Goal: Task Accomplishment & Management: Manage account settings

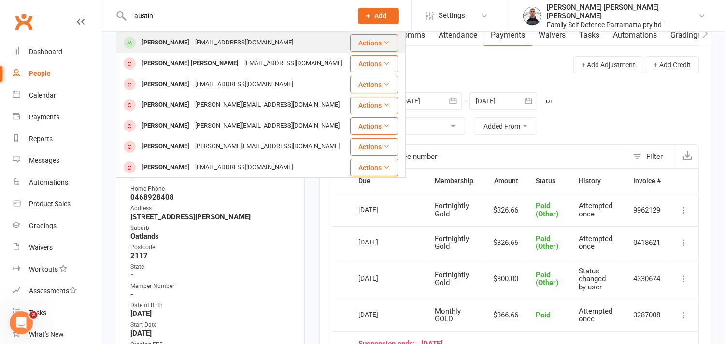
type input "austin"
click at [164, 46] on div "[PERSON_NAME]" at bounding box center [166, 43] width 54 height 14
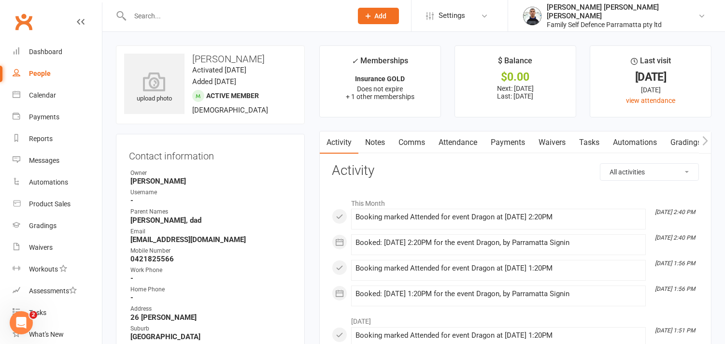
click at [505, 142] on link "Payments" at bounding box center [508, 142] width 48 height 22
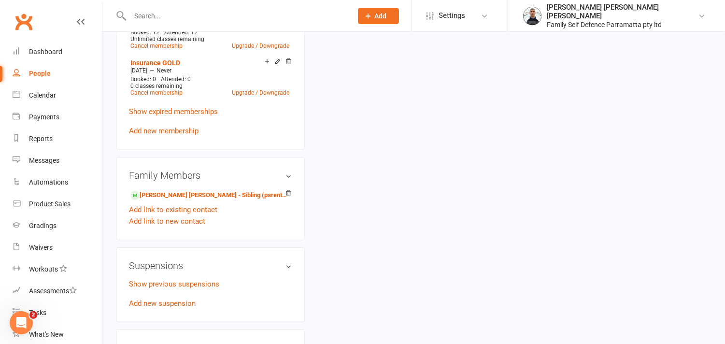
scroll to position [644, 0]
click at [158, 195] on link "[PERSON_NAME] [PERSON_NAME] - Sibling (parent not in system)" at bounding box center [208, 194] width 156 height 10
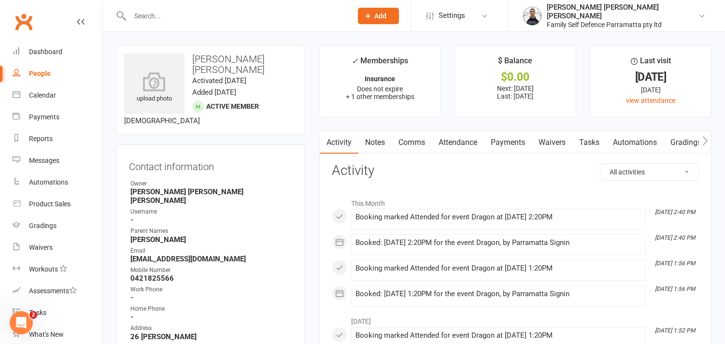
click at [509, 143] on link "Payments" at bounding box center [508, 142] width 48 height 22
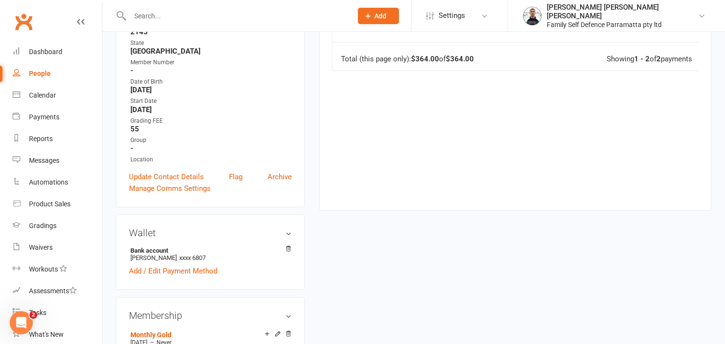
scroll to position [322, 0]
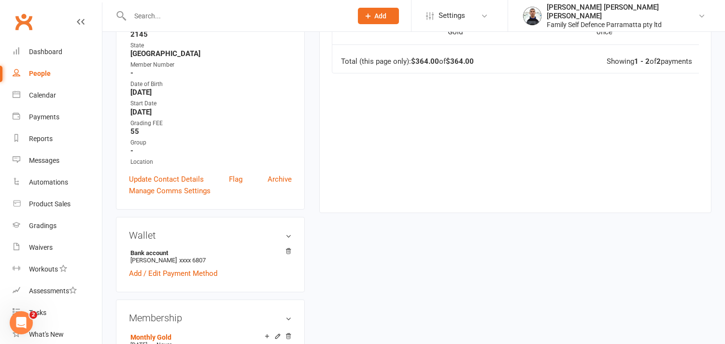
click at [166, 16] on input "text" at bounding box center [236, 16] width 218 height 14
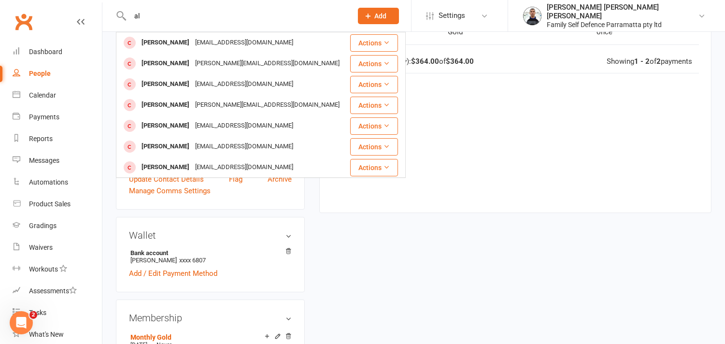
type input "a"
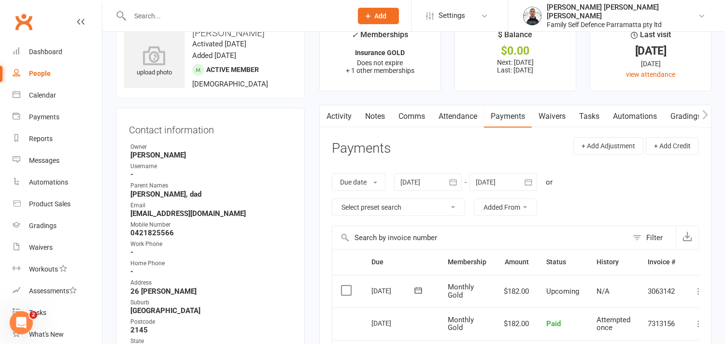
scroll to position [0, 0]
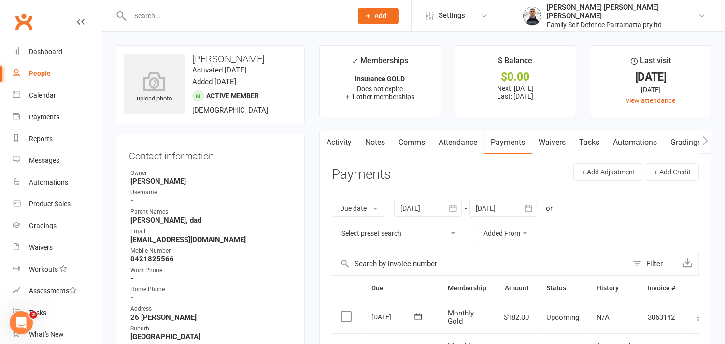
click at [341, 142] on link "Activity" at bounding box center [339, 142] width 39 height 22
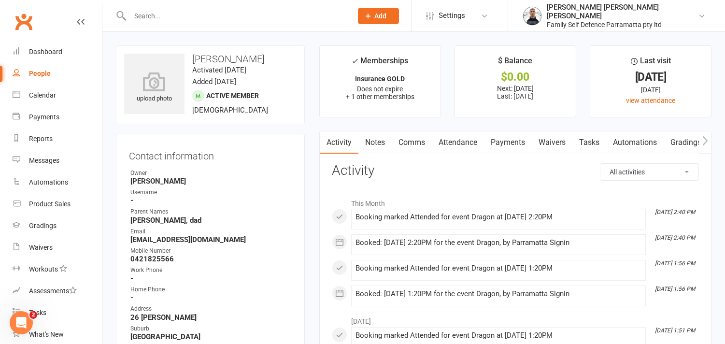
click at [411, 142] on link "Comms" at bounding box center [412, 142] width 40 height 22
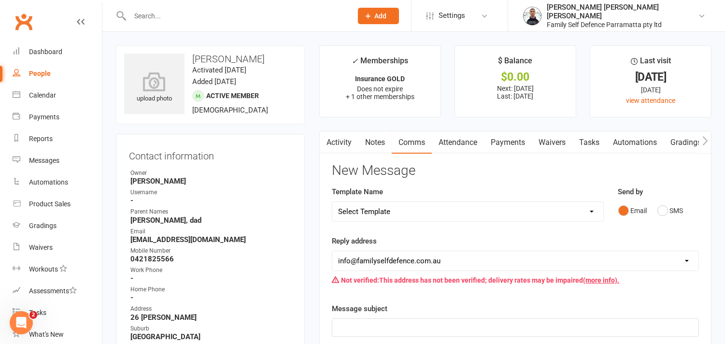
click at [373, 212] on select "Select Template [Email] back to school offer [Email] NY Promo Message [Email] P…" at bounding box center [467, 211] width 271 height 19
select select "4"
click at [332, 202] on select "Select Template [Email] back to school offer [Email] NY Promo Message [Email] P…" at bounding box center [467, 211] width 271 height 19
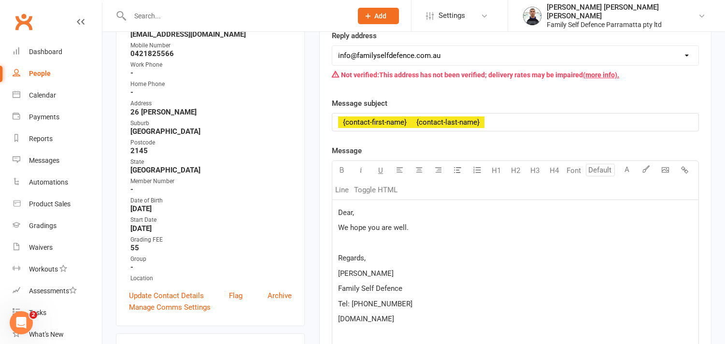
scroll to position [214, 0]
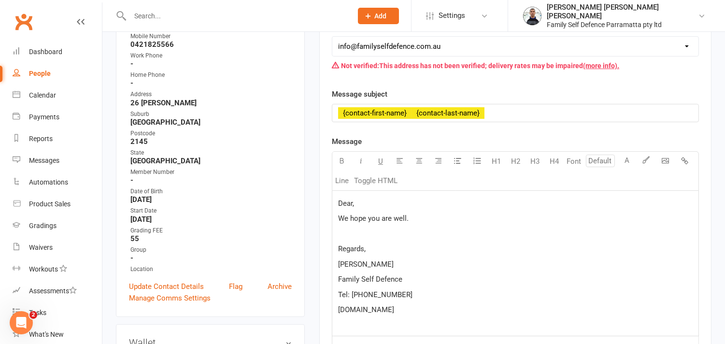
click at [356, 263] on span "[PERSON_NAME]" at bounding box center [366, 264] width 56 height 9
drag, startPoint x: 411, startPoint y: 219, endPoint x: 336, endPoint y: 201, distance: 77.4
click at [336, 201] on div "Dear, We hope you are well. Regards, [PERSON_NAME] Family Self Defence Tel: [PH…" at bounding box center [515, 263] width 366 height 145
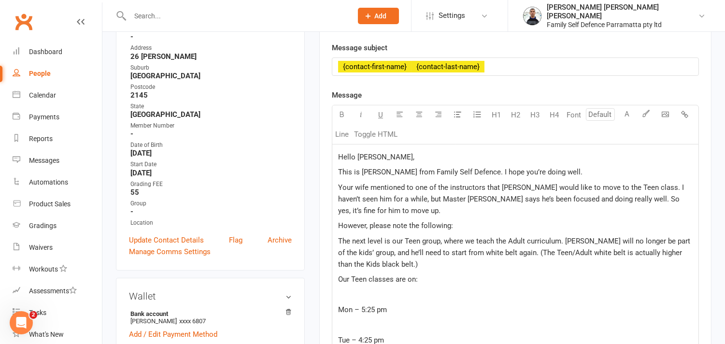
scroll to position [340, 0]
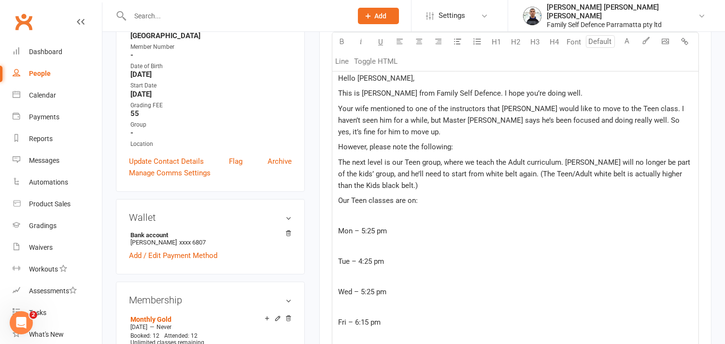
click at [423, 202] on p "Our Teen classes are on:" at bounding box center [515, 201] width 354 height 12
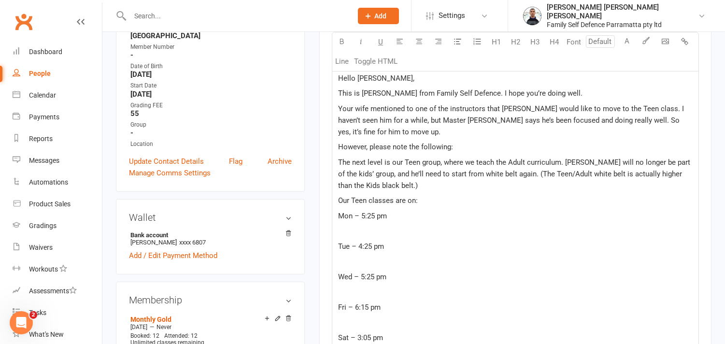
click at [388, 215] on p "Mon – 5:25 pm" at bounding box center [515, 216] width 354 height 12
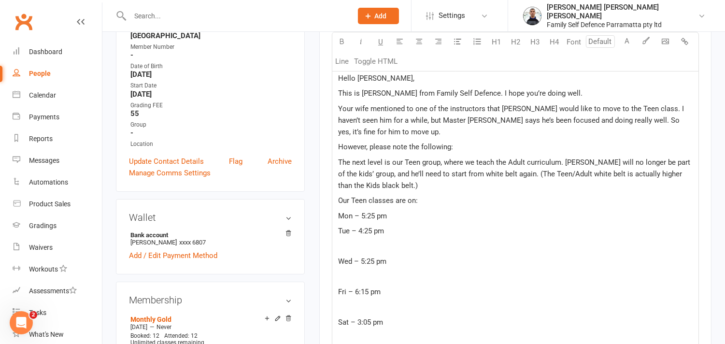
click at [393, 229] on p "Tue – 4:25 pm" at bounding box center [515, 231] width 354 height 12
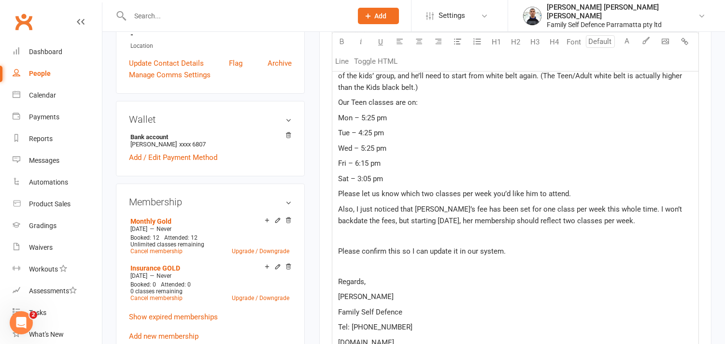
scroll to position [447, 0]
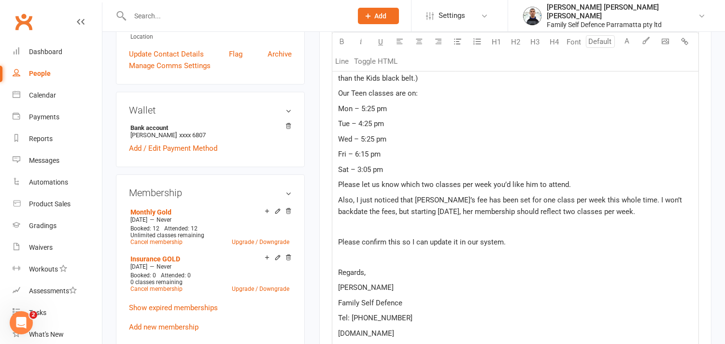
click at [346, 224] on p "﻿" at bounding box center [515, 227] width 354 height 12
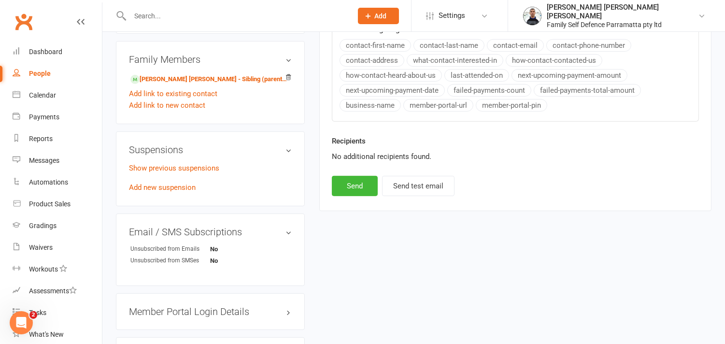
scroll to position [769, 0]
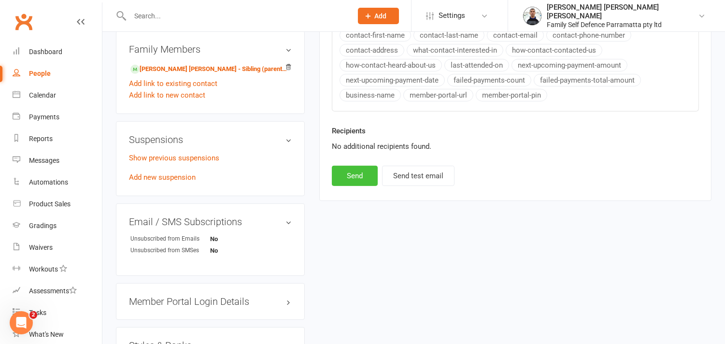
click at [360, 177] on button "Send" at bounding box center [355, 176] width 46 height 20
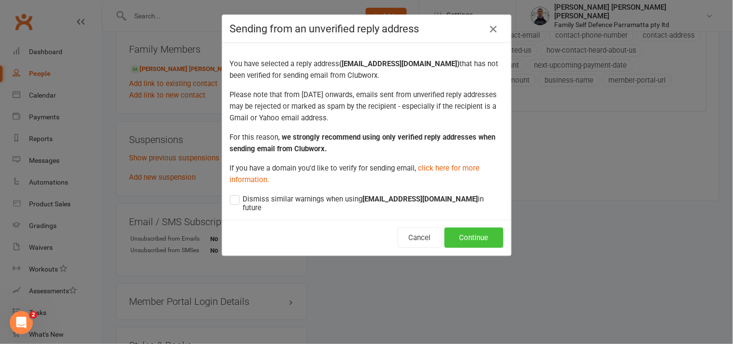
click at [474, 233] on button "Continue" at bounding box center [473, 237] width 59 height 20
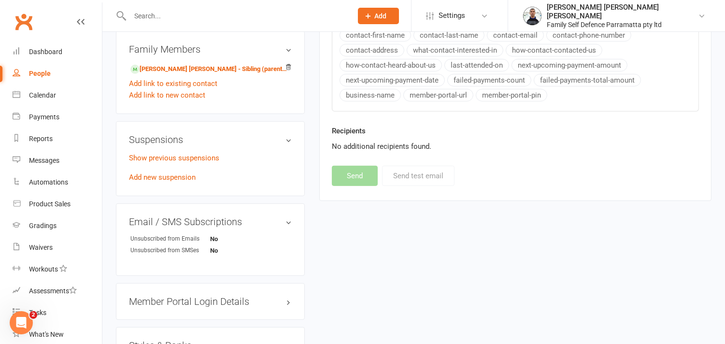
select select
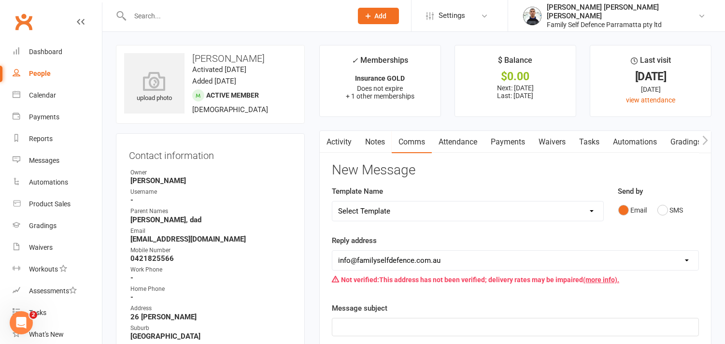
scroll to position [0, 0]
click at [154, 14] on input "text" at bounding box center [236, 16] width 218 height 14
paste input "[PERSON_NAME]"
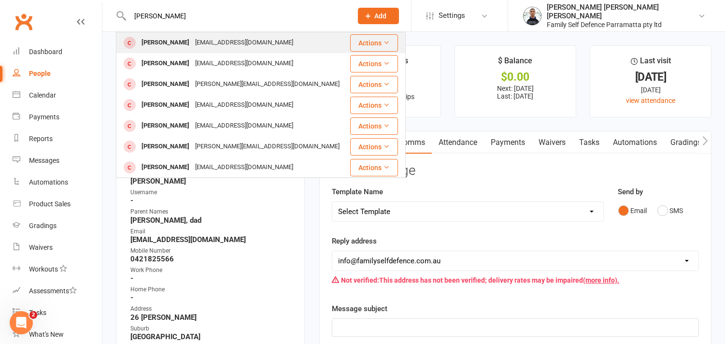
type input "[PERSON_NAME]"
click at [155, 46] on div "[PERSON_NAME]" at bounding box center [166, 43] width 54 height 14
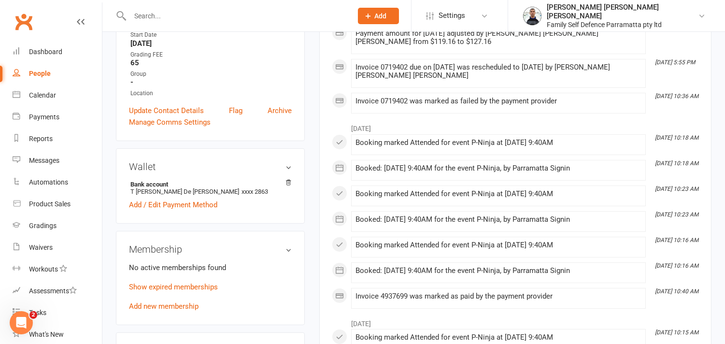
scroll to position [429, 0]
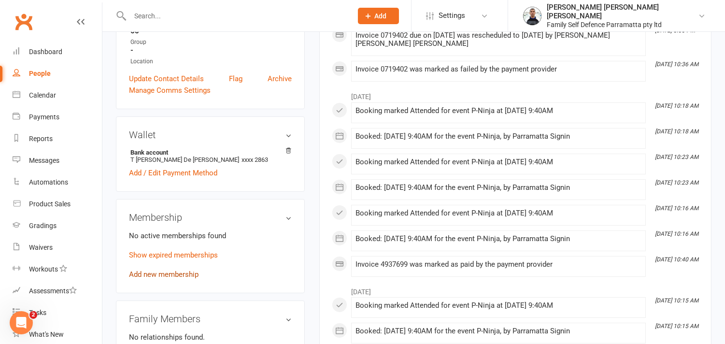
click at [171, 270] on link "Add new membership" at bounding box center [164, 274] width 70 height 9
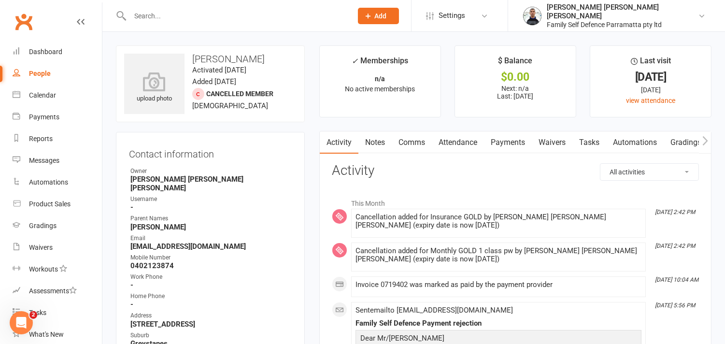
click at [527, 142] on link "Payments" at bounding box center [508, 142] width 48 height 22
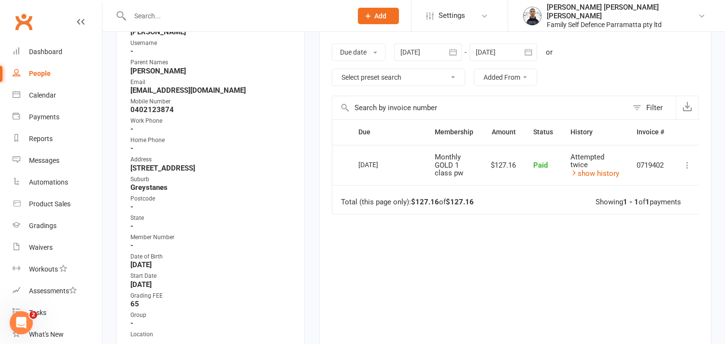
scroll to position [161, 0]
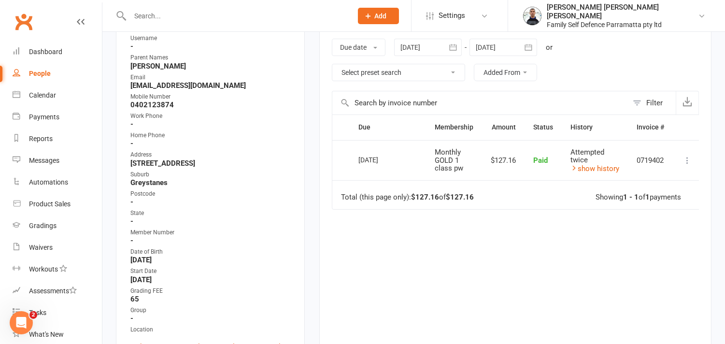
click at [458, 50] on icon "button" at bounding box center [453, 47] width 10 height 10
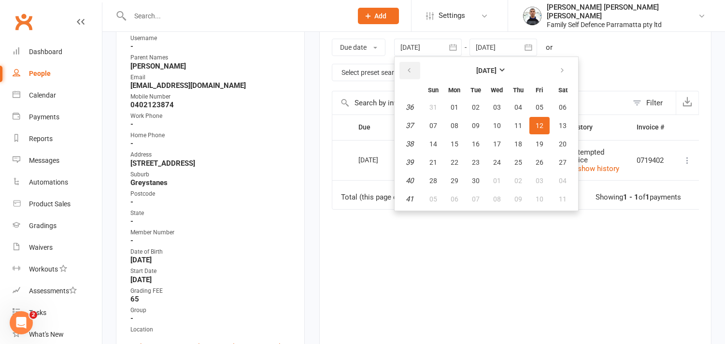
click at [411, 70] on icon "button" at bounding box center [409, 71] width 7 height 8
click at [536, 103] on span "01" at bounding box center [540, 107] width 8 height 8
type input "[DATE]"
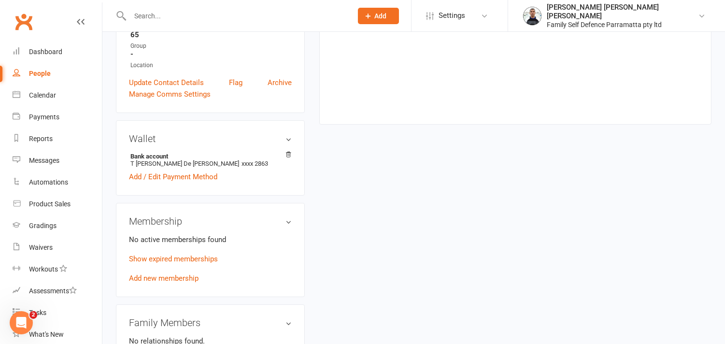
scroll to position [429, 0]
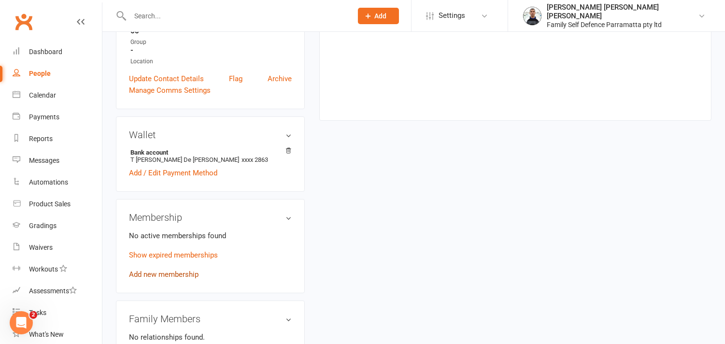
click at [175, 270] on link "Add new membership" at bounding box center [164, 274] width 70 height 9
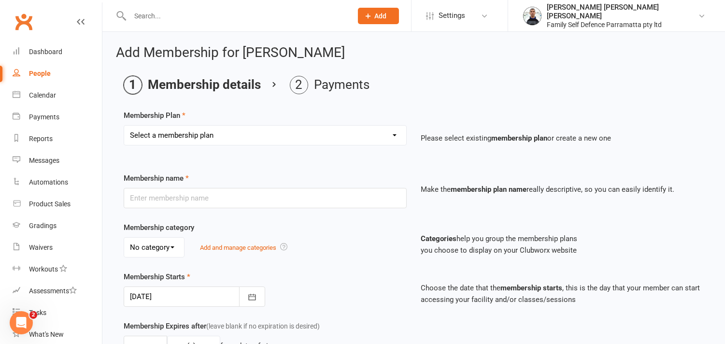
click at [243, 133] on select "Select a membership plan Create new Membership Plan Insurance Monthly Fortnight…" at bounding box center [265, 135] width 282 height 19
select select "2"
click at [124, 126] on select "Select a membership plan Create new Membership Plan Insurance Monthly Fortnight…" at bounding box center [265, 135] width 282 height 19
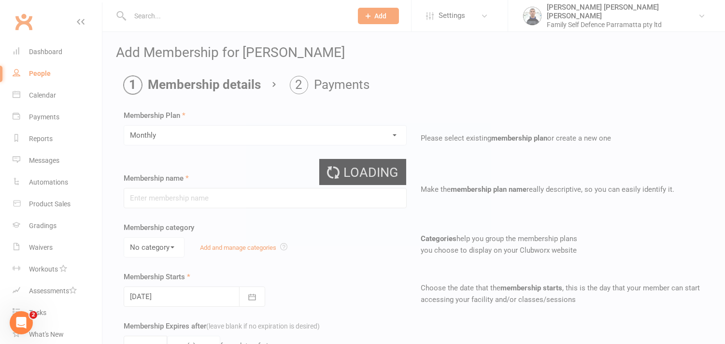
type input "Monthly"
select select "0"
type input "0"
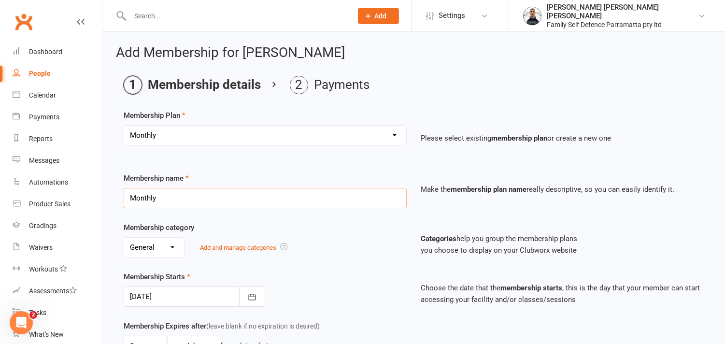
click at [168, 198] on input "Monthly" at bounding box center [265, 198] width 283 height 20
type input "Monthly GOLD 1 class pw"
click at [249, 295] on icon "button" at bounding box center [251, 297] width 7 height 6
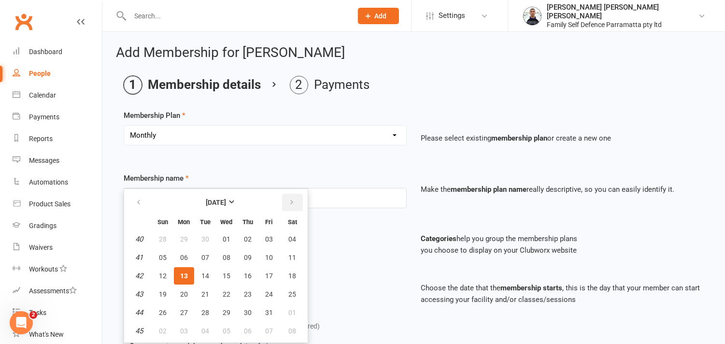
click at [291, 200] on button "button" at bounding box center [292, 202] width 21 height 17
click at [137, 198] on icon "button" at bounding box center [138, 202] width 7 height 8
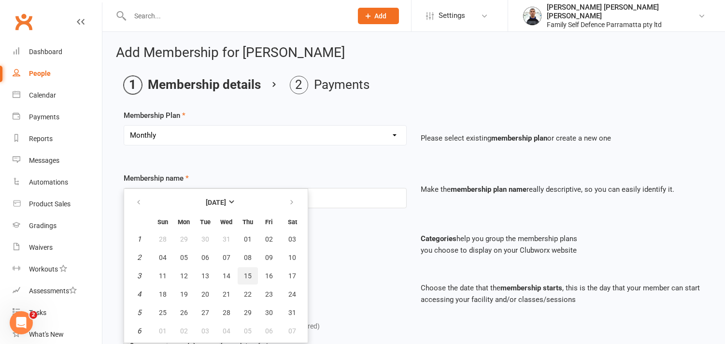
click at [244, 272] on span "15" at bounding box center [248, 276] width 8 height 8
type input "[DATE]"
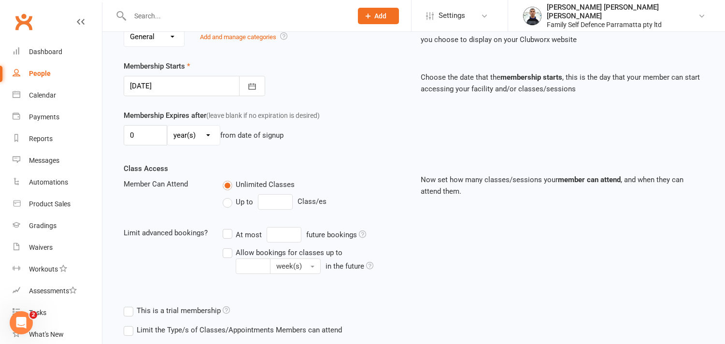
scroll to position [288, 0]
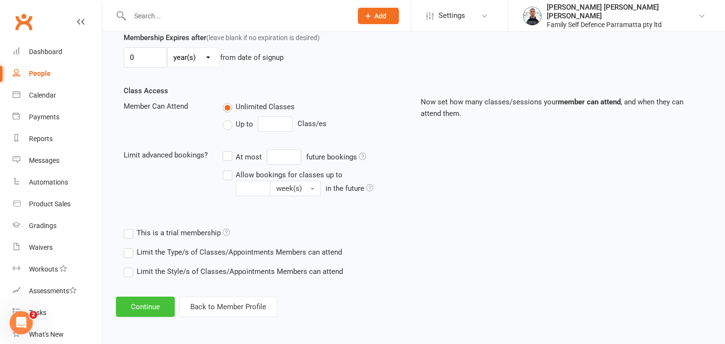
click at [143, 300] on button "Continue" at bounding box center [145, 307] width 59 height 20
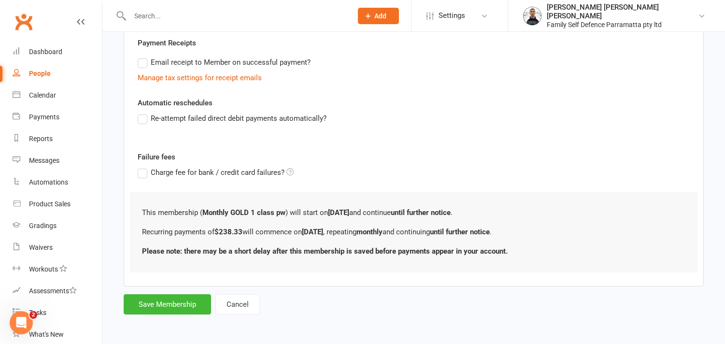
scroll to position [0, 0]
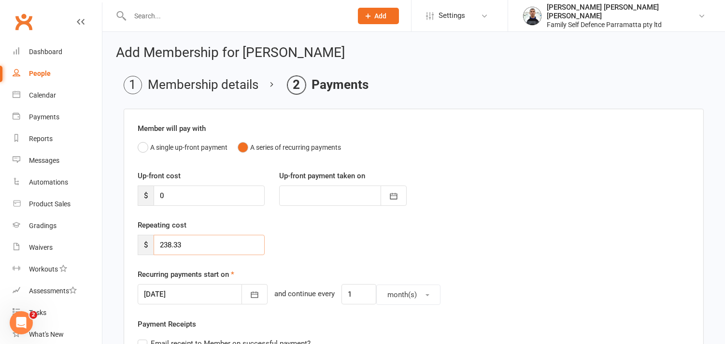
drag, startPoint x: 185, startPoint y: 241, endPoint x: 161, endPoint y: 240, distance: 24.6
click at [161, 240] on input "238.33" at bounding box center [209, 245] width 111 height 20
type input "119.16"
click at [379, 246] on div "Repeating cost $ 119.16" at bounding box center [413, 243] width 566 height 49
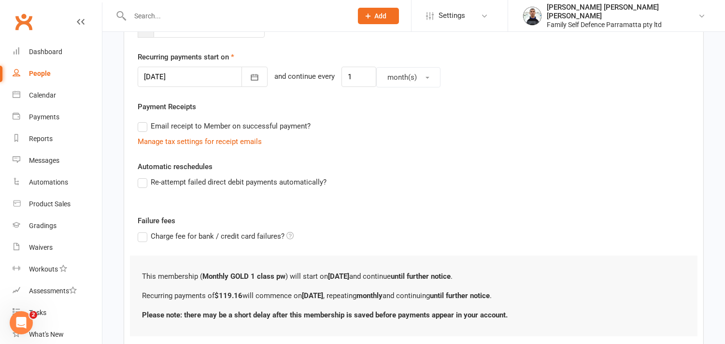
scroll to position [281, 0]
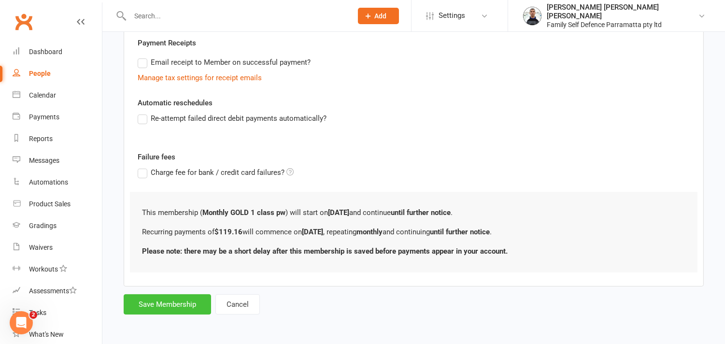
click at [172, 305] on button "Save Membership" at bounding box center [167, 304] width 87 height 20
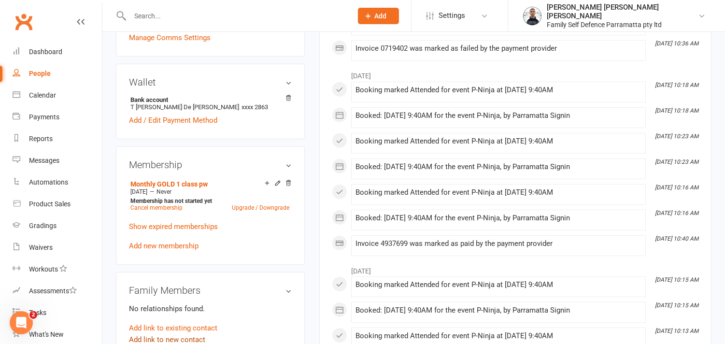
scroll to position [483, 0]
click at [174, 223] on link "Show expired memberships" at bounding box center [173, 227] width 89 height 9
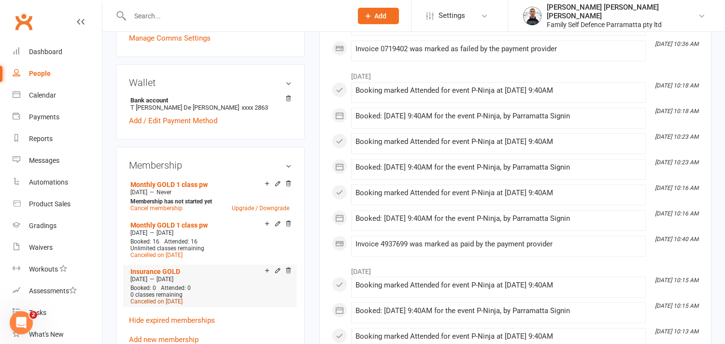
click at [171, 298] on span "Cancelled on [DATE]" at bounding box center [156, 301] width 52 height 7
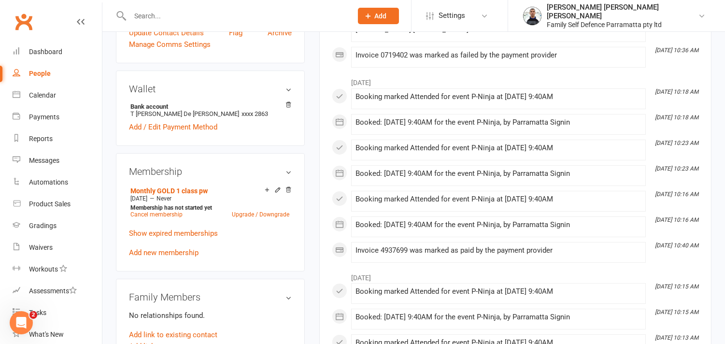
scroll to position [483, 0]
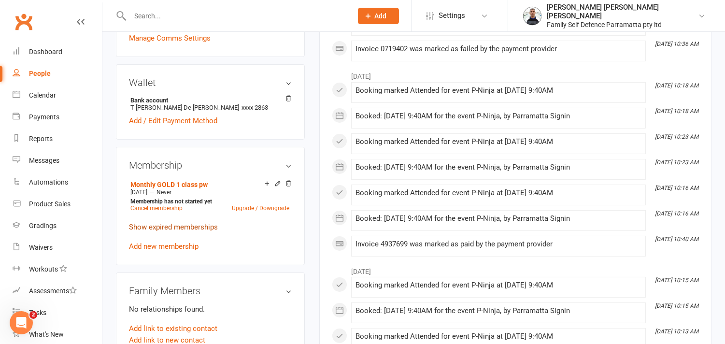
click at [161, 223] on link "Show expired memberships" at bounding box center [173, 227] width 89 height 9
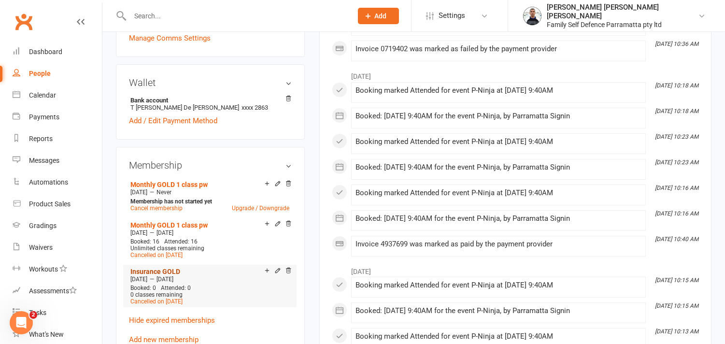
click at [146, 268] on link "Insurance GOLD" at bounding box center [155, 272] width 50 height 8
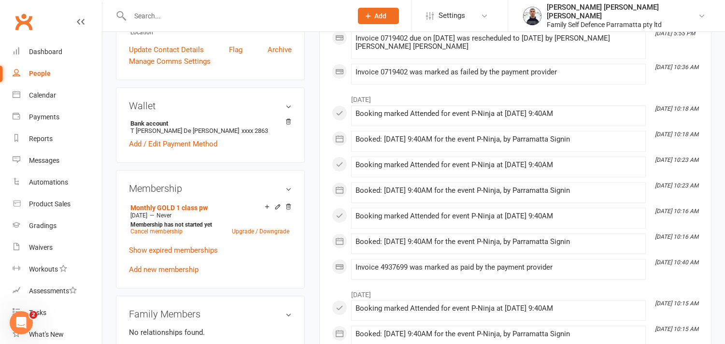
scroll to position [483, 0]
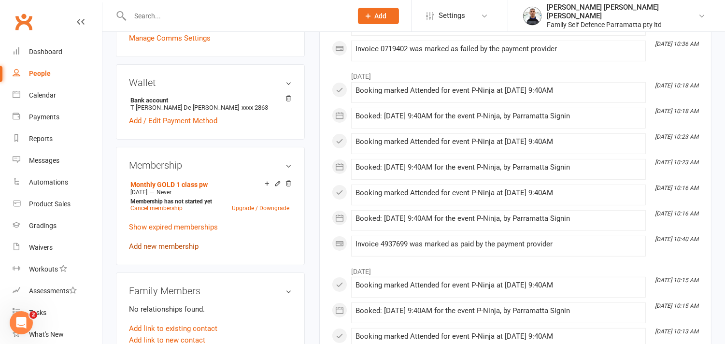
click at [165, 242] on link "Add new membership" at bounding box center [164, 246] width 70 height 9
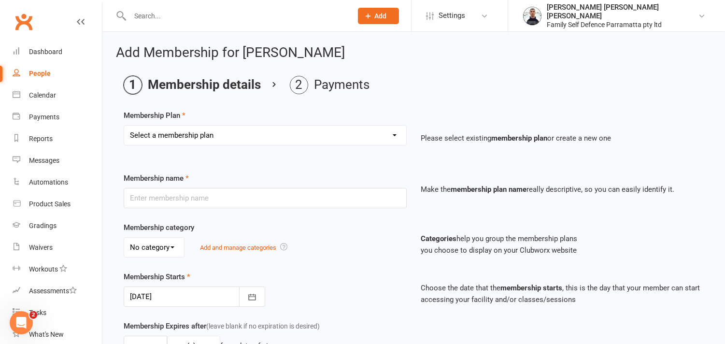
click at [184, 133] on select "Select a membership plan Create new Membership Plan Insurance Monthly Fortnight…" at bounding box center [265, 135] width 282 height 19
select select "1"
click at [124, 126] on select "Select a membership plan Create new Membership Plan Insurance Monthly Fortnight…" at bounding box center [265, 135] width 282 height 19
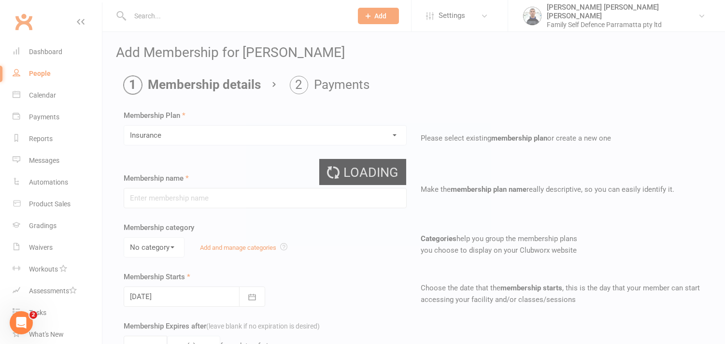
type input "Insurance"
select select "0"
type input "0"
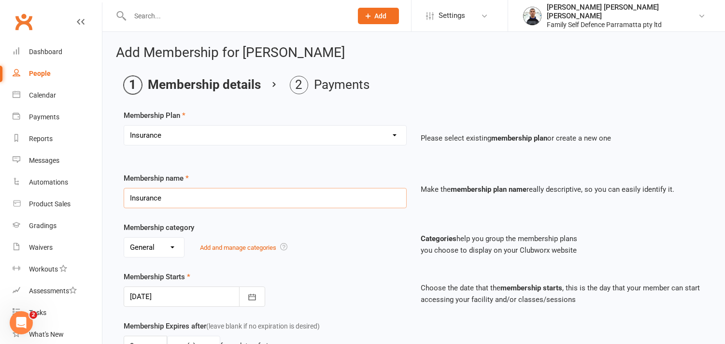
click at [167, 196] on input "Insurance" at bounding box center [265, 198] width 283 height 20
type input "Insurance GOLD"
click at [223, 161] on div "Membership Plan Select a membership plan Create new Membership Plan Insurance M…" at bounding box center [414, 334] width 580 height 448
click at [254, 297] on icon "button" at bounding box center [251, 297] width 7 height 6
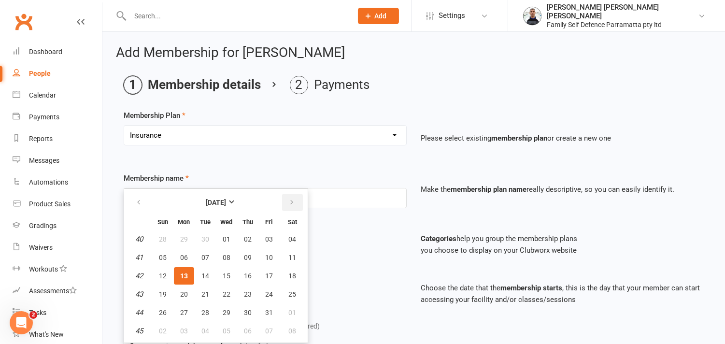
click at [288, 204] on icon "button" at bounding box center [291, 202] width 7 height 8
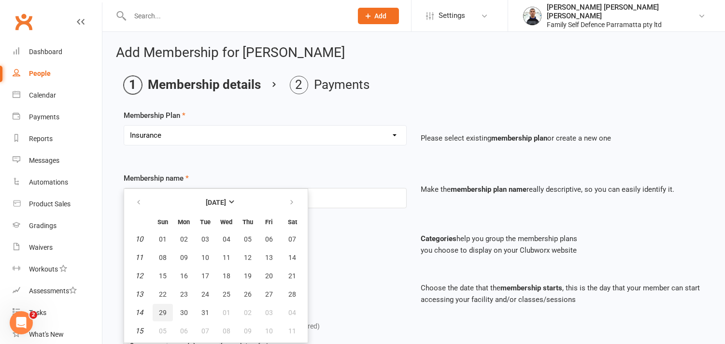
click at [161, 310] on span "29" at bounding box center [163, 313] width 8 height 8
type input "[DATE]"
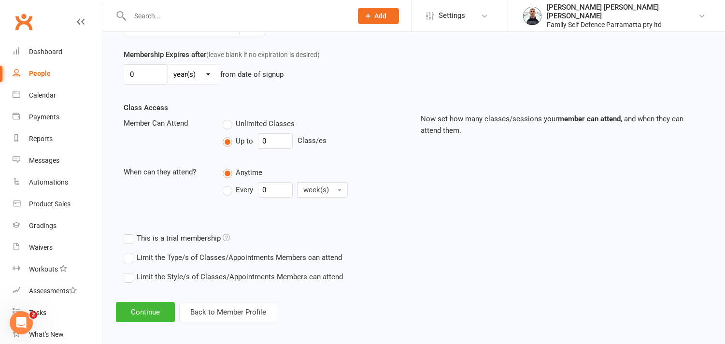
scroll to position [277, 0]
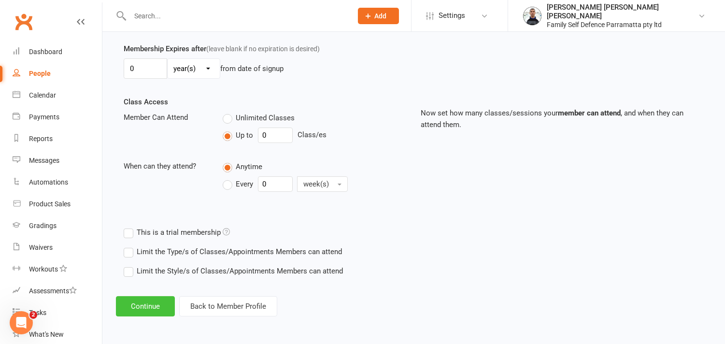
click at [162, 308] on button "Continue" at bounding box center [145, 306] width 59 height 20
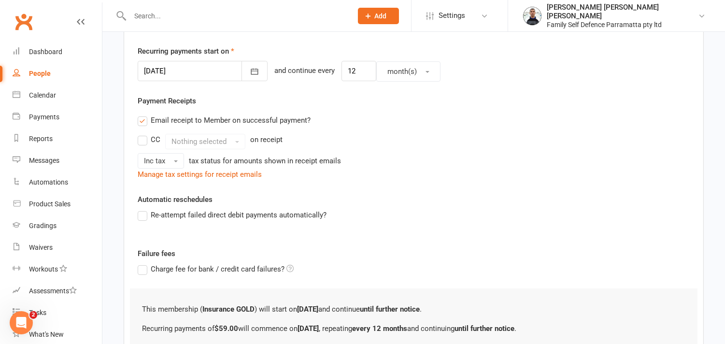
scroll to position [320, 0]
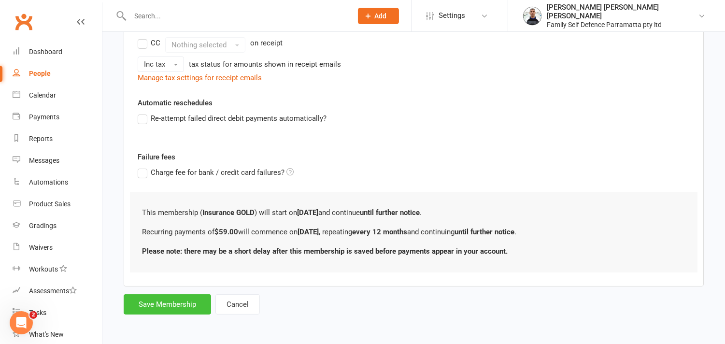
click at [172, 303] on button "Save Membership" at bounding box center [167, 304] width 87 height 20
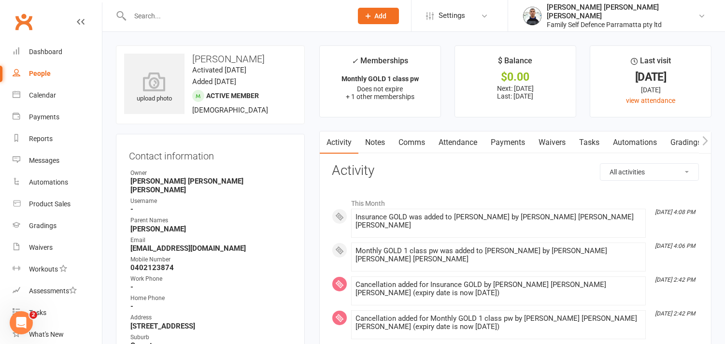
click at [185, 14] on input "text" at bounding box center [236, 16] width 218 height 14
paste input "Areez"
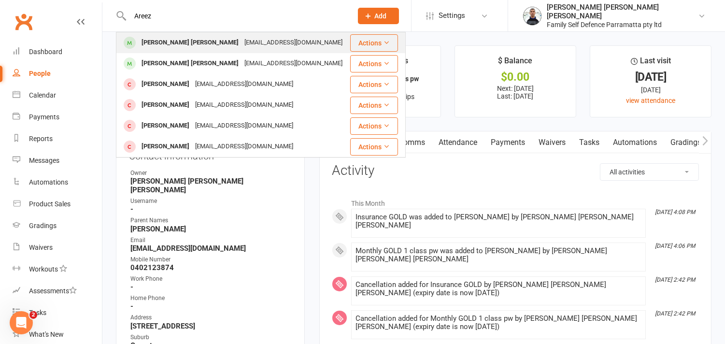
type input "Areez"
click at [168, 44] on div "[PERSON_NAME] [PERSON_NAME]" at bounding box center [190, 43] width 103 height 14
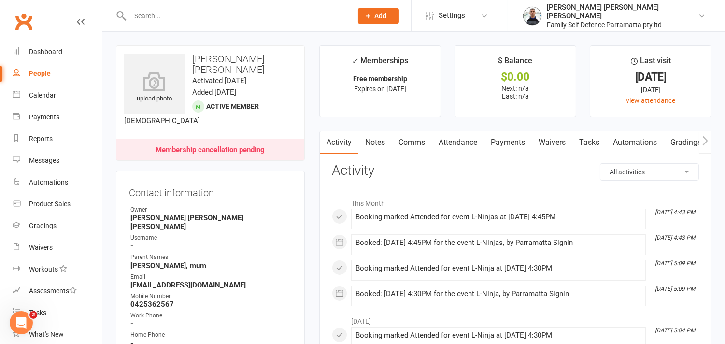
click at [171, 20] on input "text" at bounding box center [236, 16] width 218 height 14
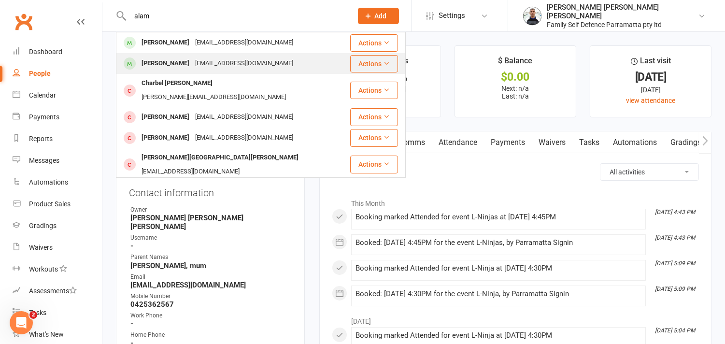
type input "alam"
click at [156, 63] on div "[PERSON_NAME]" at bounding box center [166, 64] width 54 height 14
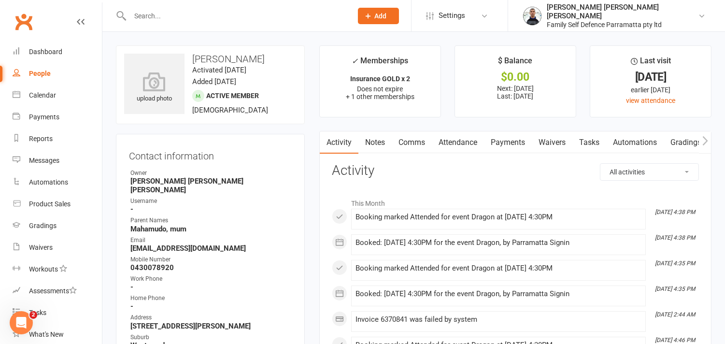
click at [496, 142] on link "Payments" at bounding box center [508, 142] width 48 height 22
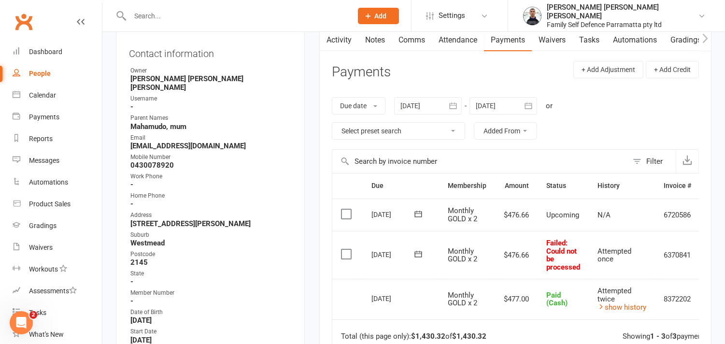
scroll to position [107, 0]
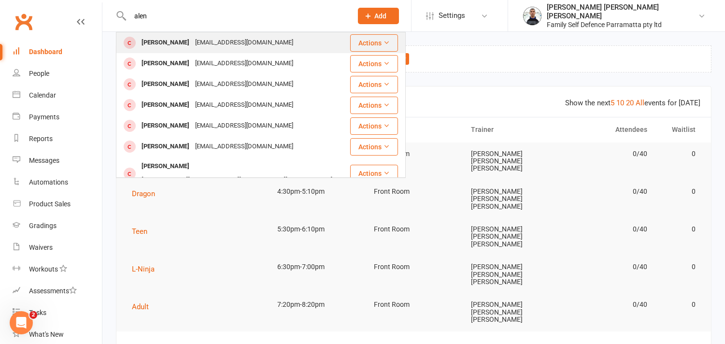
type input "alen"
click at [163, 43] on div "[PERSON_NAME]" at bounding box center [166, 43] width 54 height 14
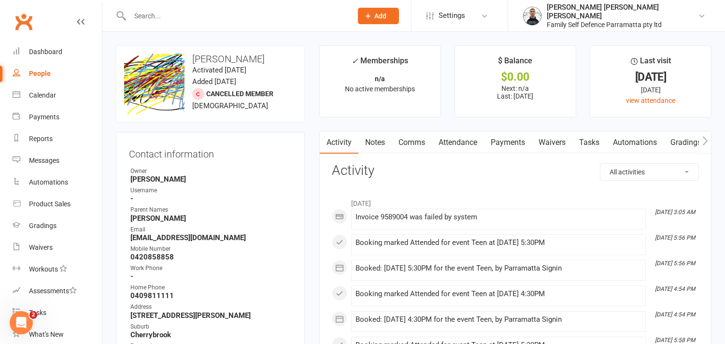
click at [510, 142] on link "Payments" at bounding box center [508, 142] width 48 height 22
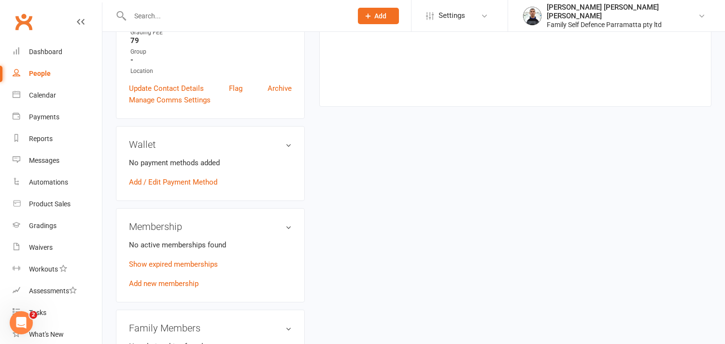
scroll to position [375, 0]
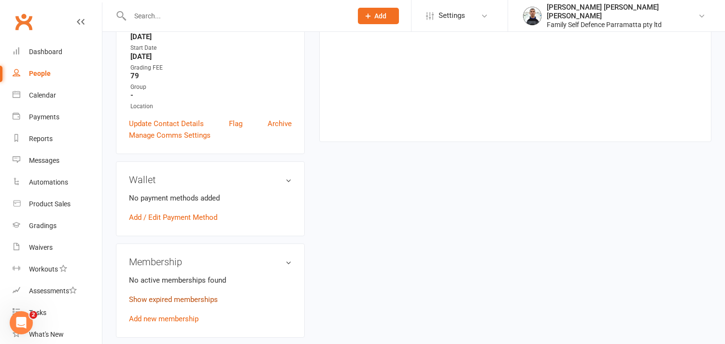
click at [176, 297] on link "Show expired memberships" at bounding box center [173, 299] width 89 height 9
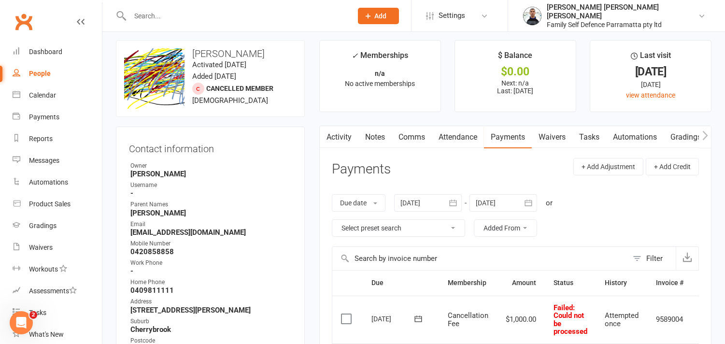
scroll to position [0, 0]
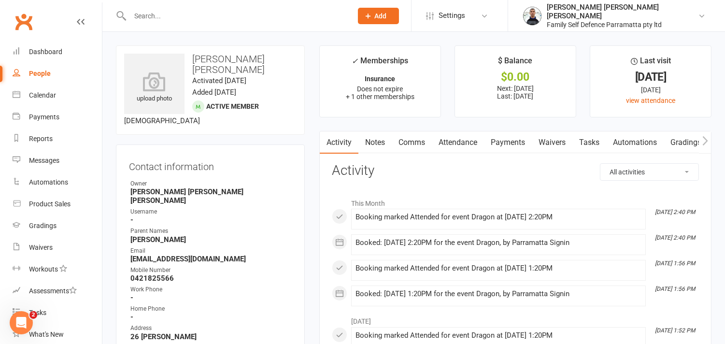
click at [368, 143] on link "Notes" at bounding box center [374, 142] width 33 height 22
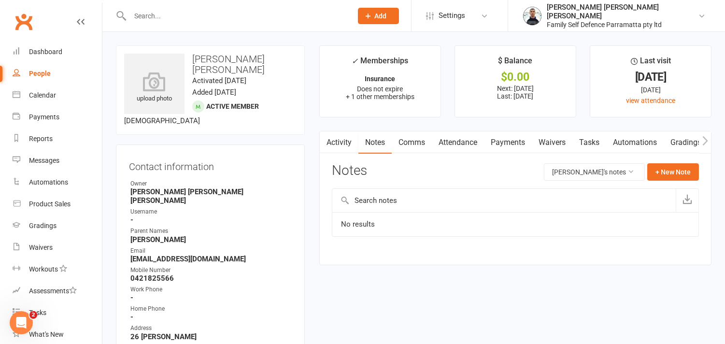
click at [498, 142] on link "Payments" at bounding box center [508, 142] width 48 height 22
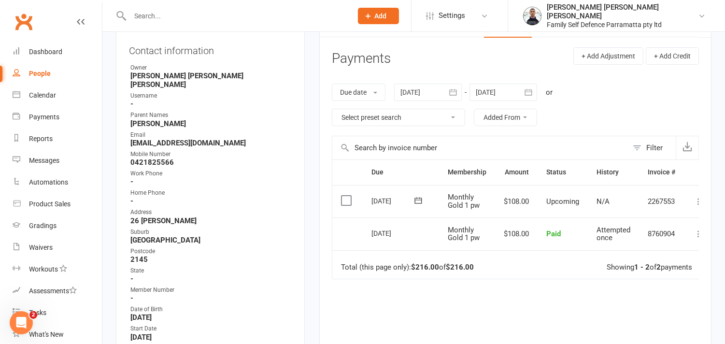
scroll to position [161, 0]
